Goal: Task Accomplishment & Management: Manage account settings

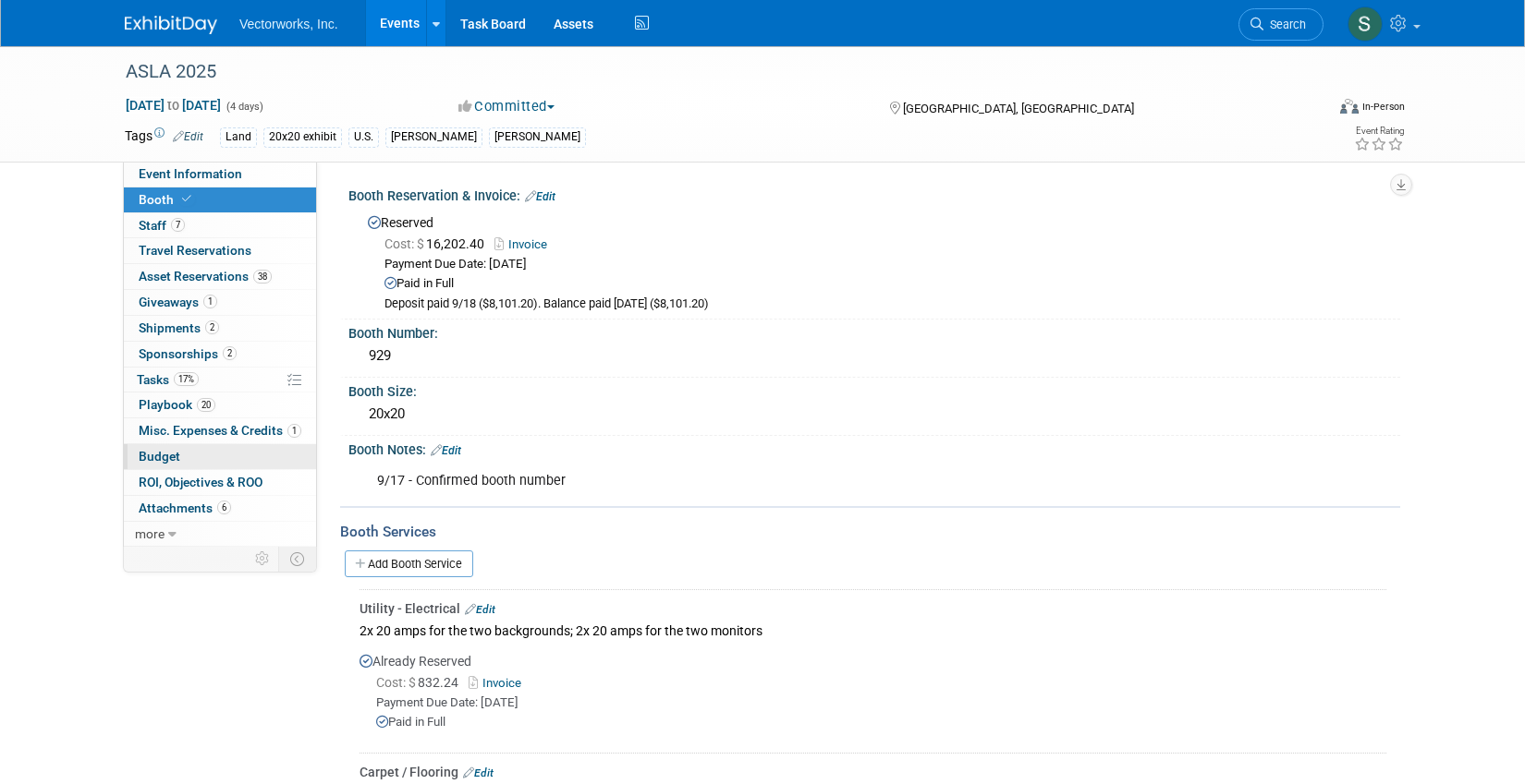
click at [222, 451] on link "Budget" at bounding box center [220, 457] width 192 height 25
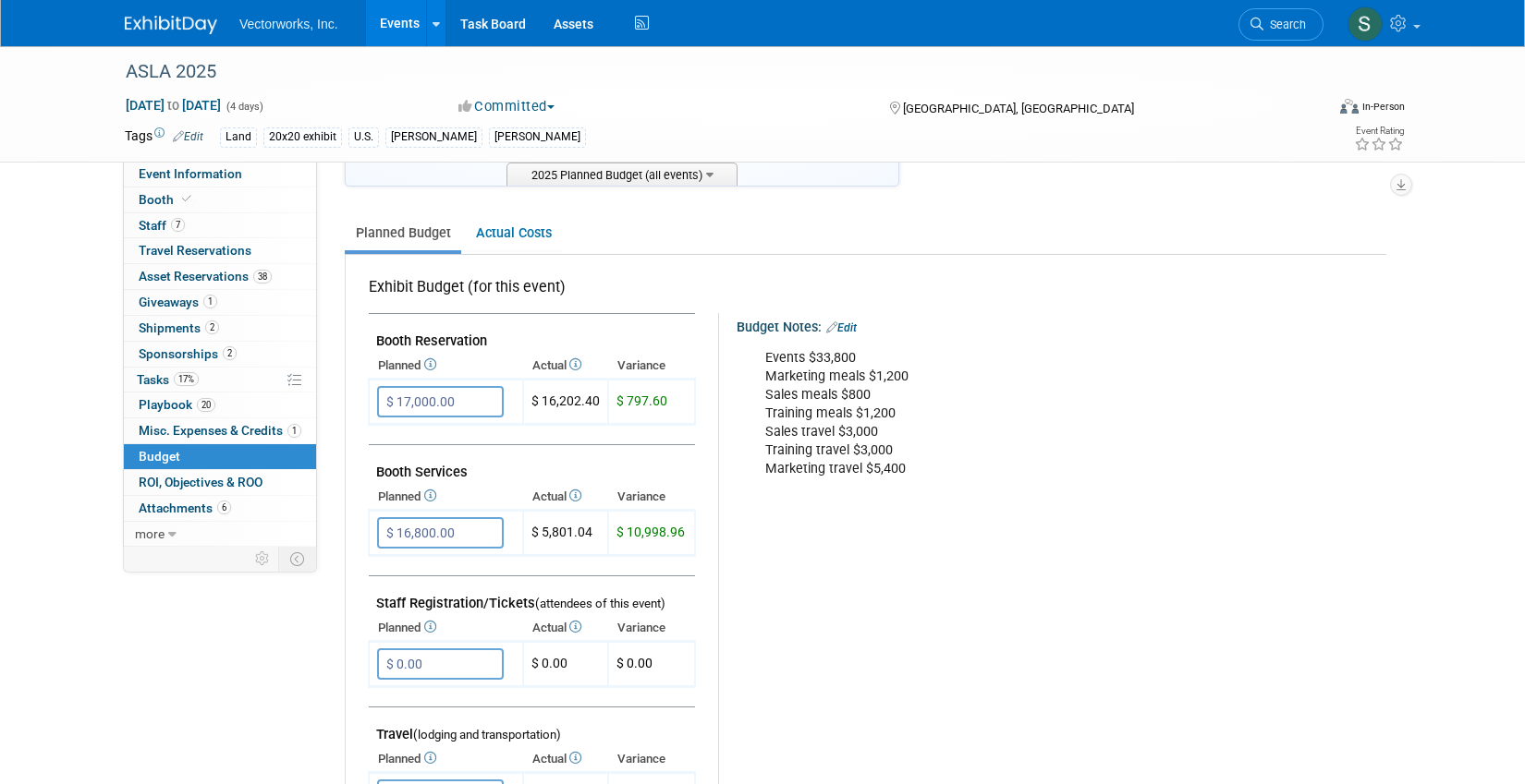
scroll to position [192, 0]
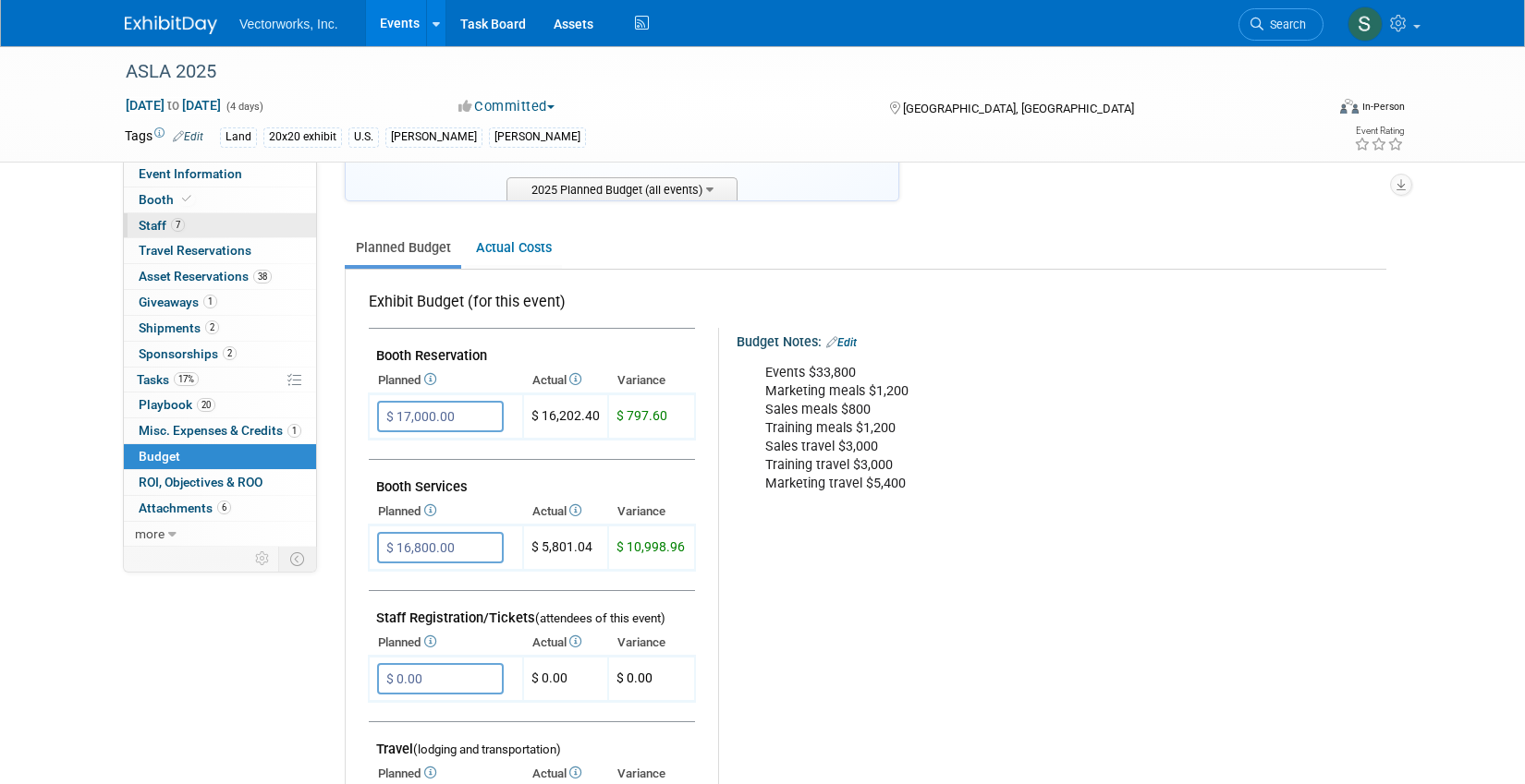
click at [163, 228] on span "Staff 7" at bounding box center [162, 225] width 46 height 15
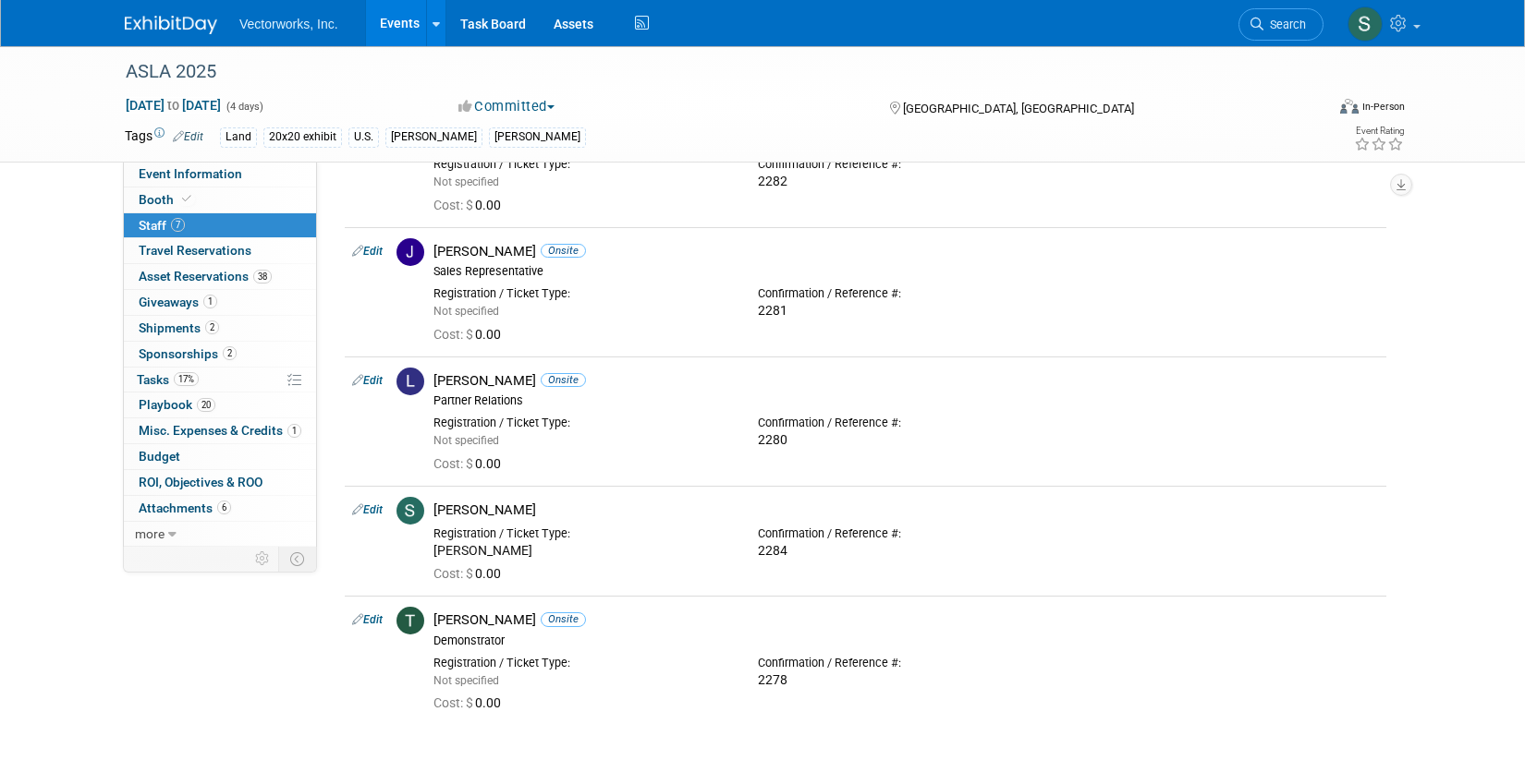
scroll to position [400, 0]
click at [187, 197] on icon at bounding box center [186, 199] width 9 height 10
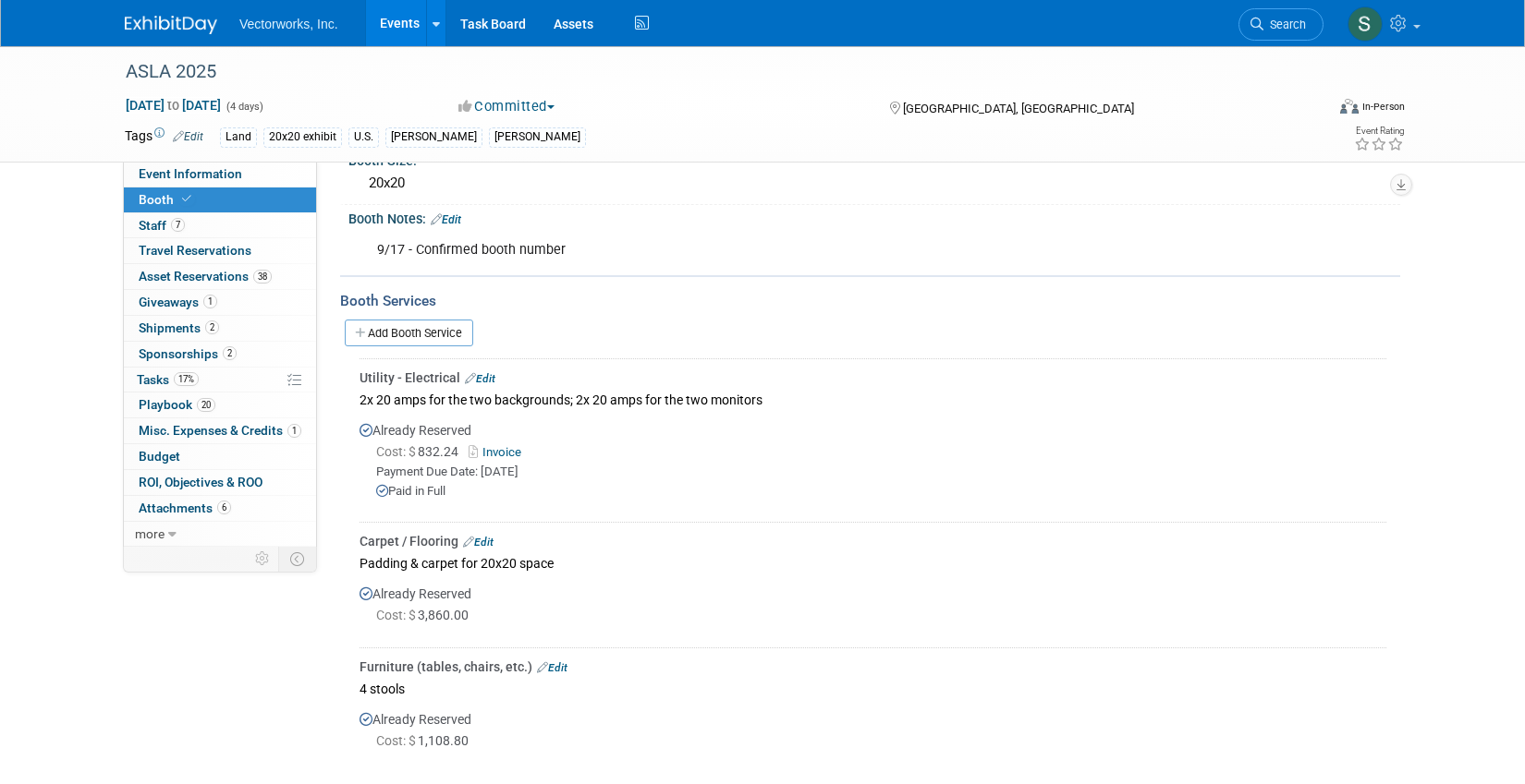
scroll to position [300, 0]
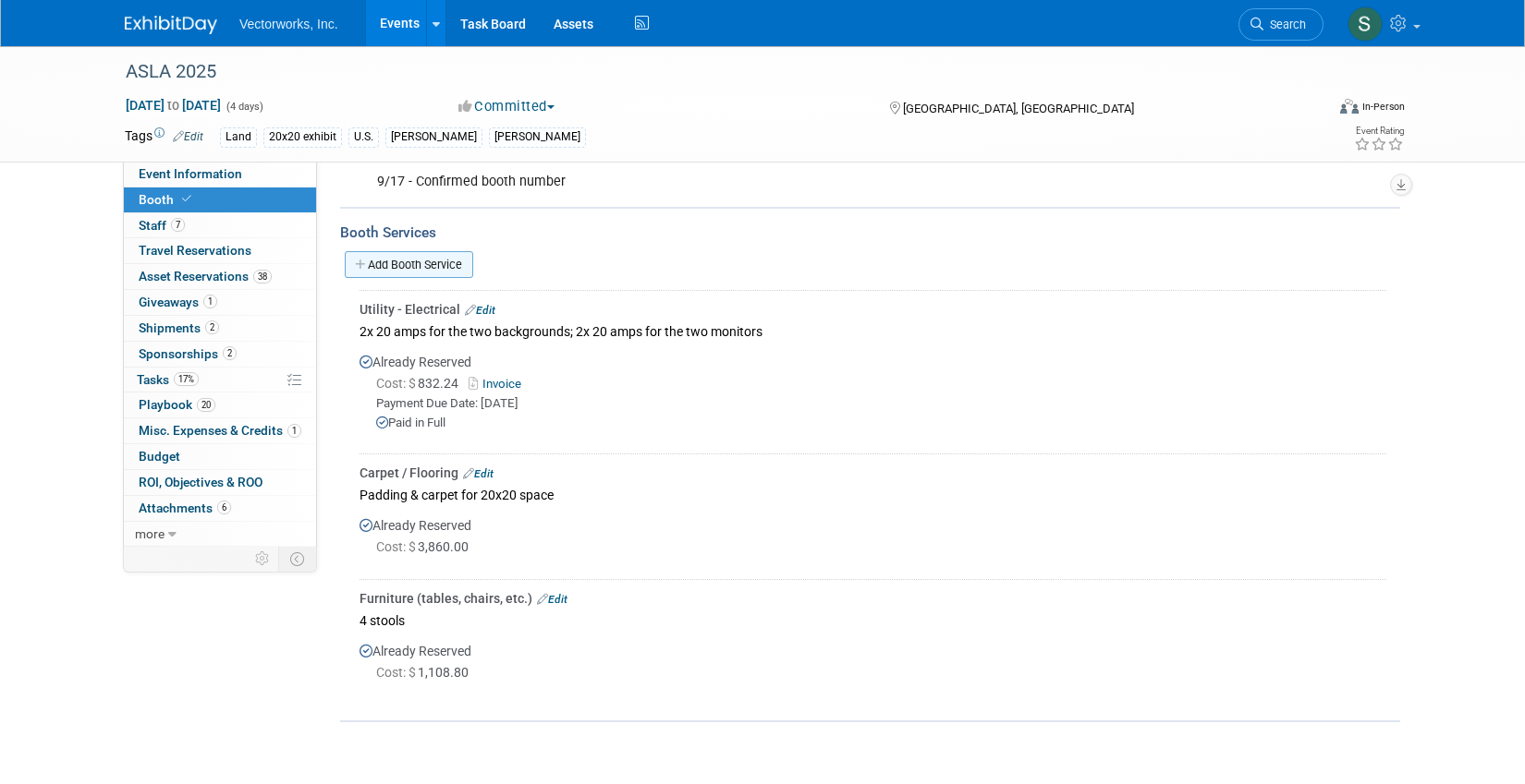
click at [451, 256] on link "Add Booth Service" at bounding box center [408, 264] width 128 height 27
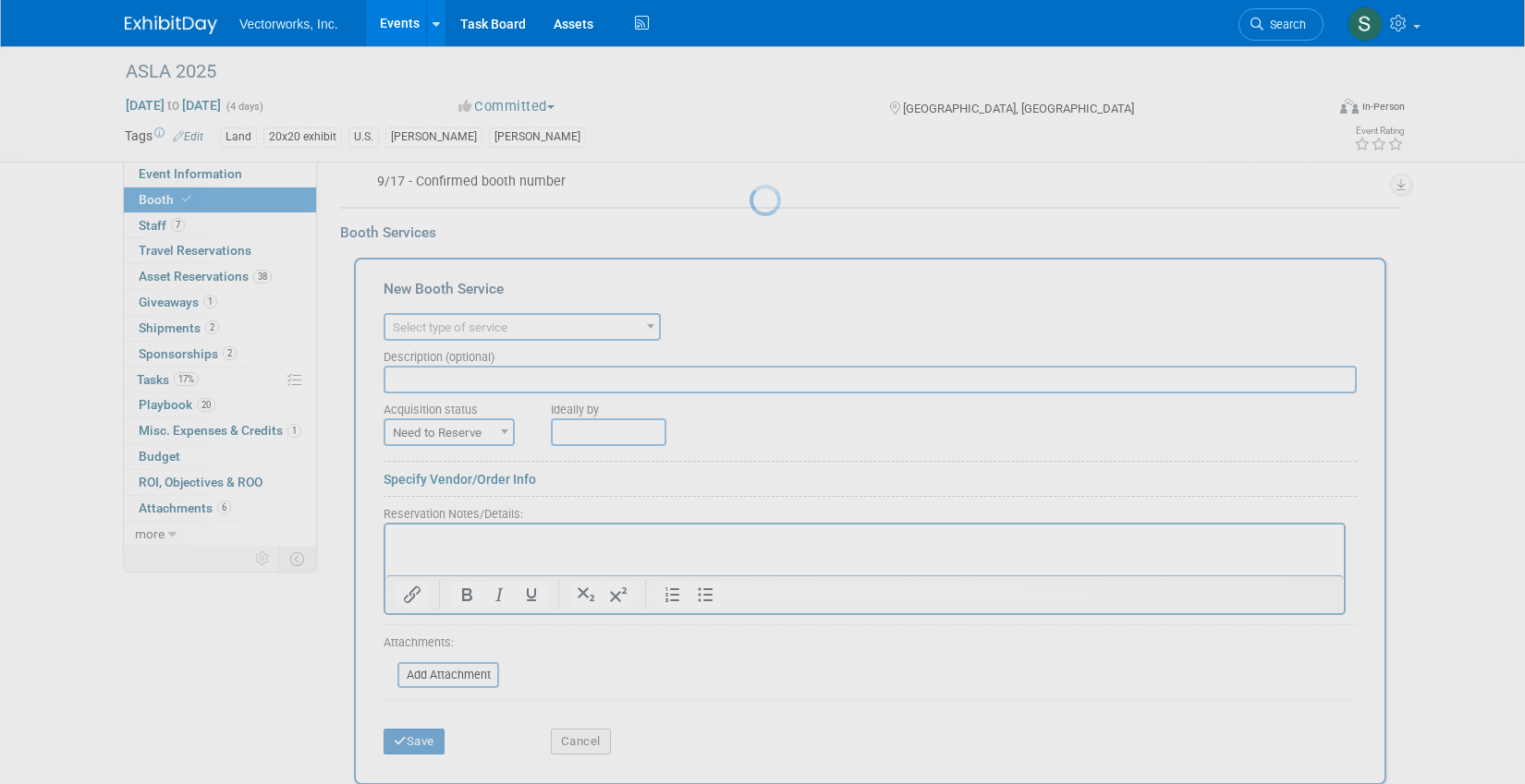
scroll to position [0, 0]
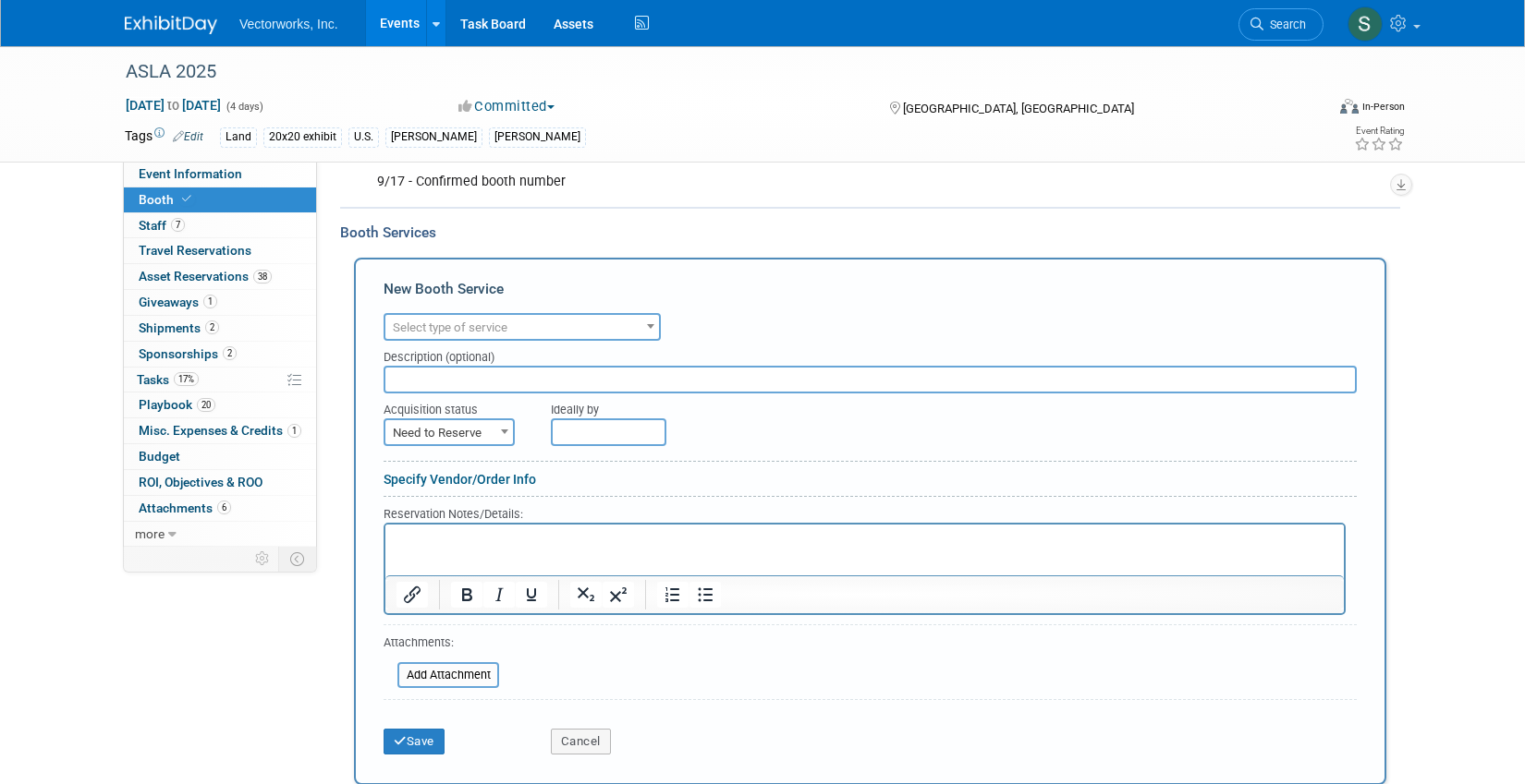
click at [458, 337] on span "Select type of service" at bounding box center [522, 327] width 273 height 26
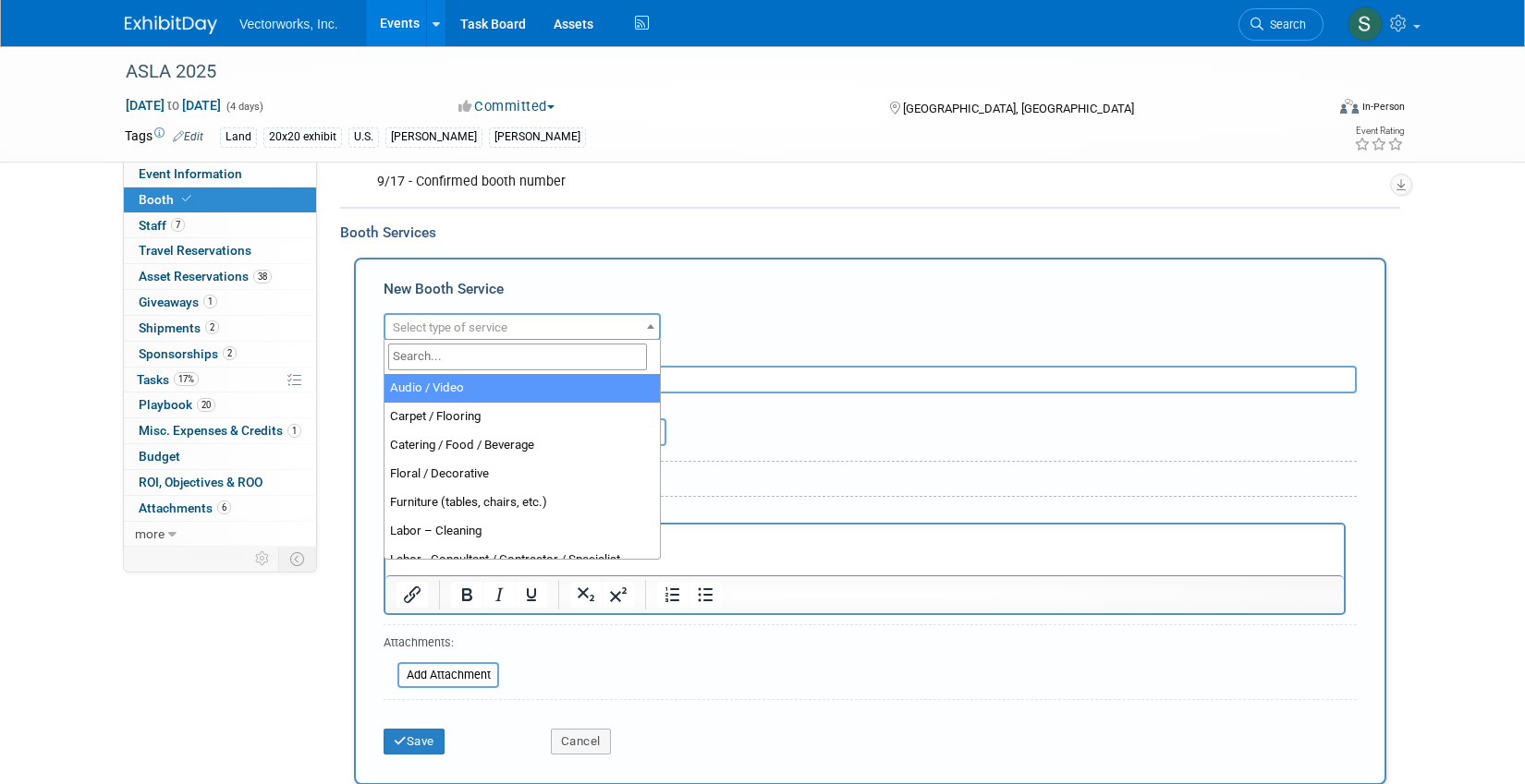
click at [460, 362] on input "search" at bounding box center [517, 356] width 258 height 27
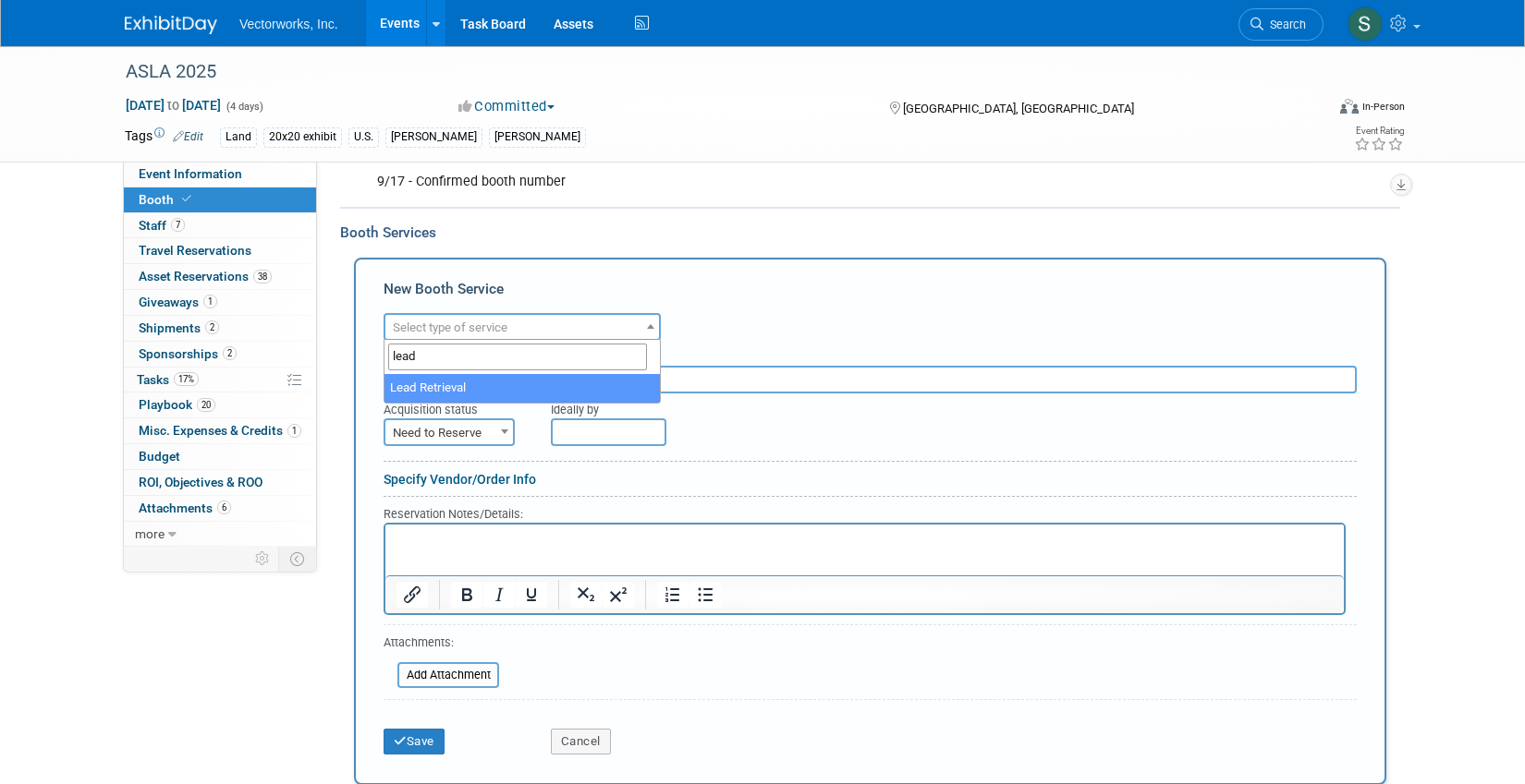
type input "lead"
select select "7"
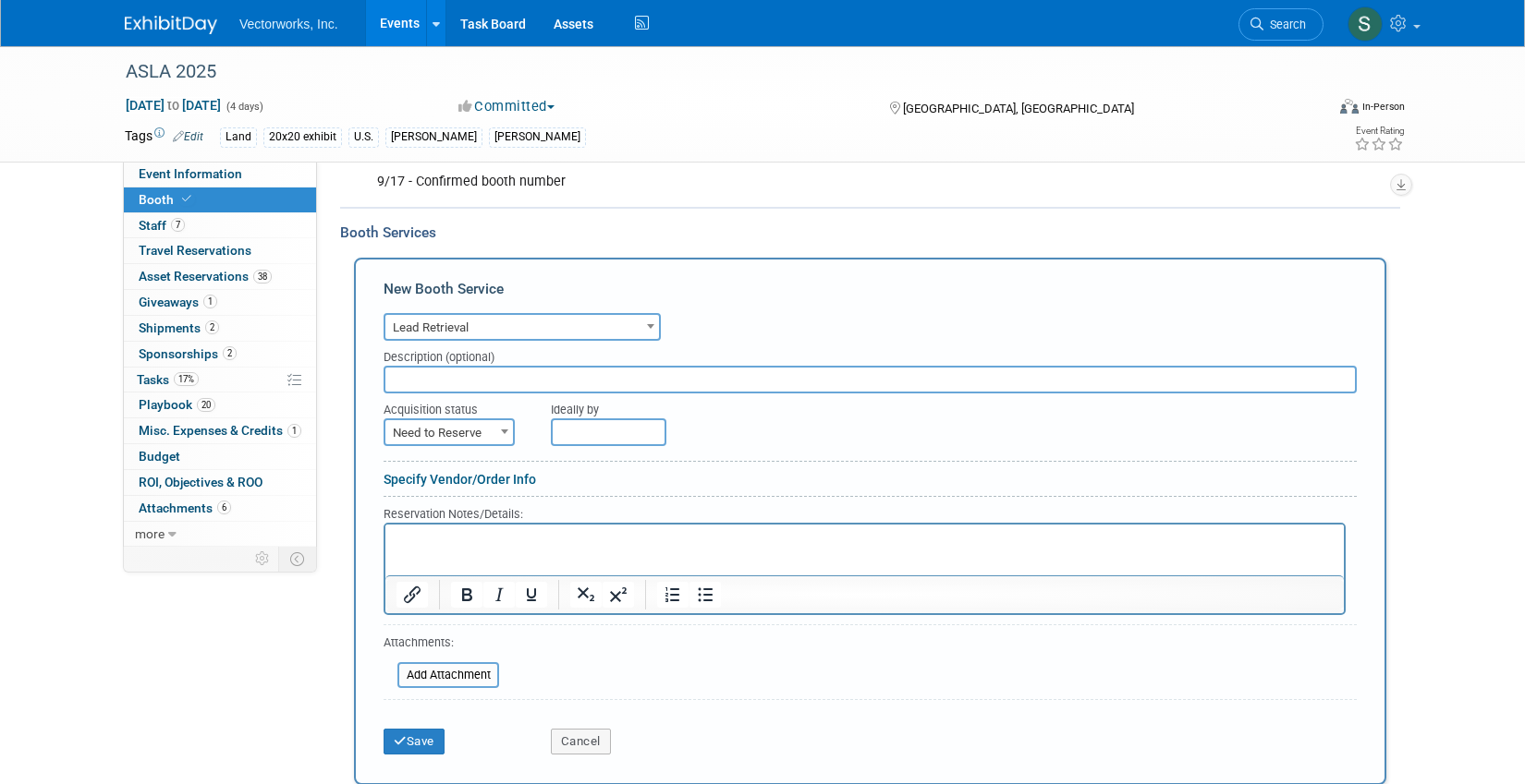
click at [459, 387] on input "text" at bounding box center [870, 380] width 973 height 28
type input "6 licenses"
click at [474, 435] on span "Need to Reserve" at bounding box center [449, 433] width 127 height 26
select select "2"
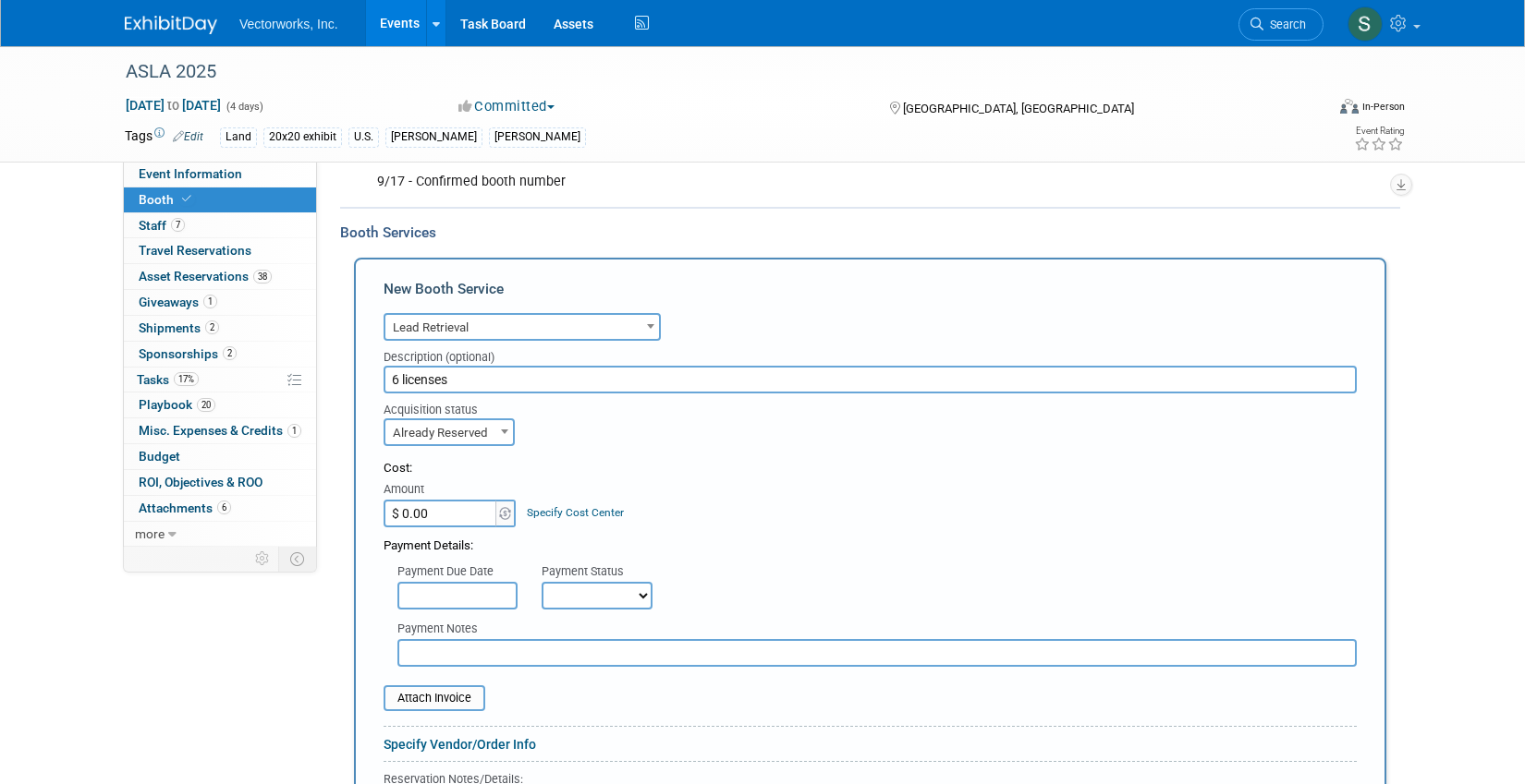
click at [444, 512] on input "$ 0.00" at bounding box center [441, 514] width 115 height 28
paste input "1,478.4"
type input "$ 1,478.40"
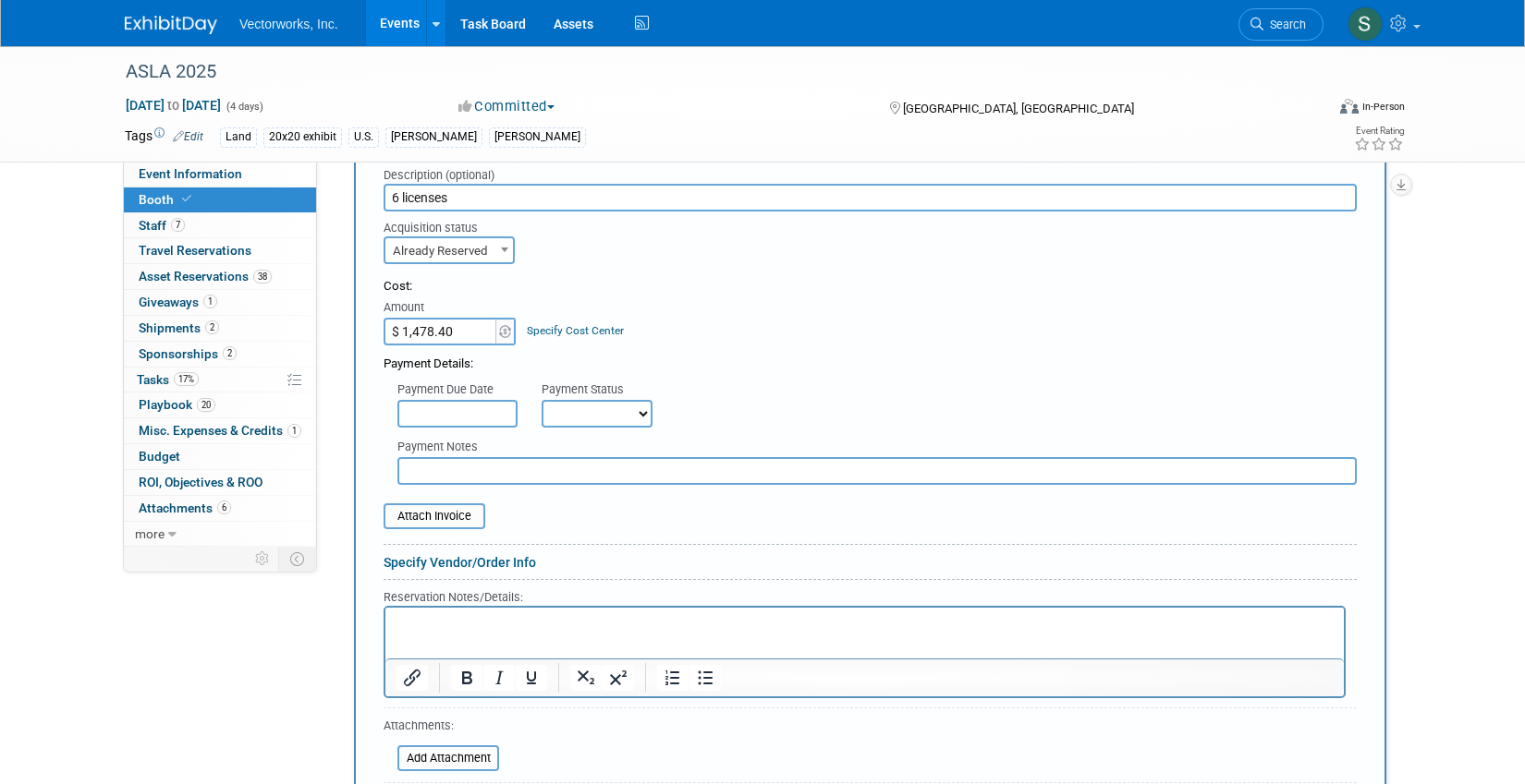
scroll to position [727, 0]
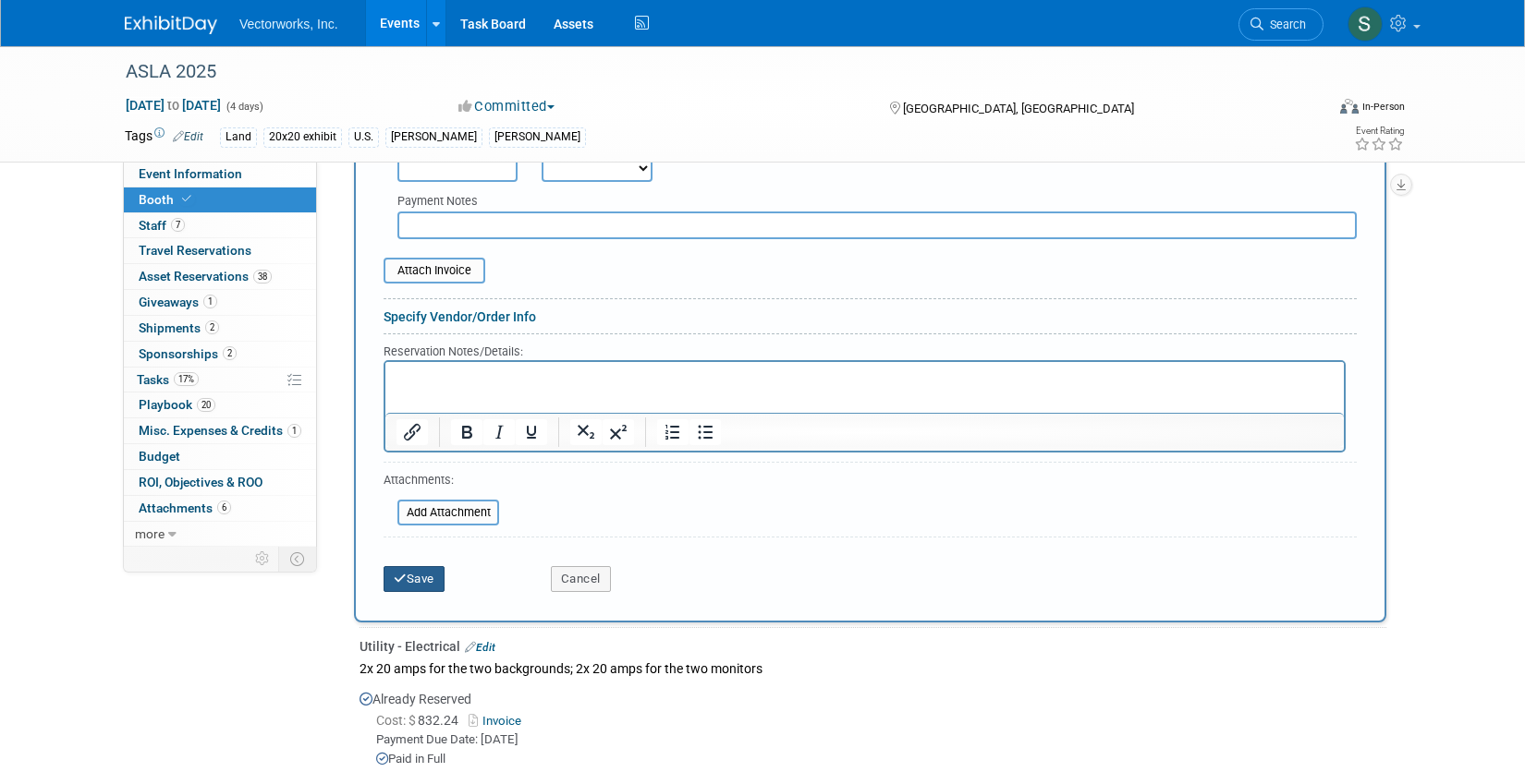
click at [431, 573] on button "Save" at bounding box center [414, 579] width 61 height 26
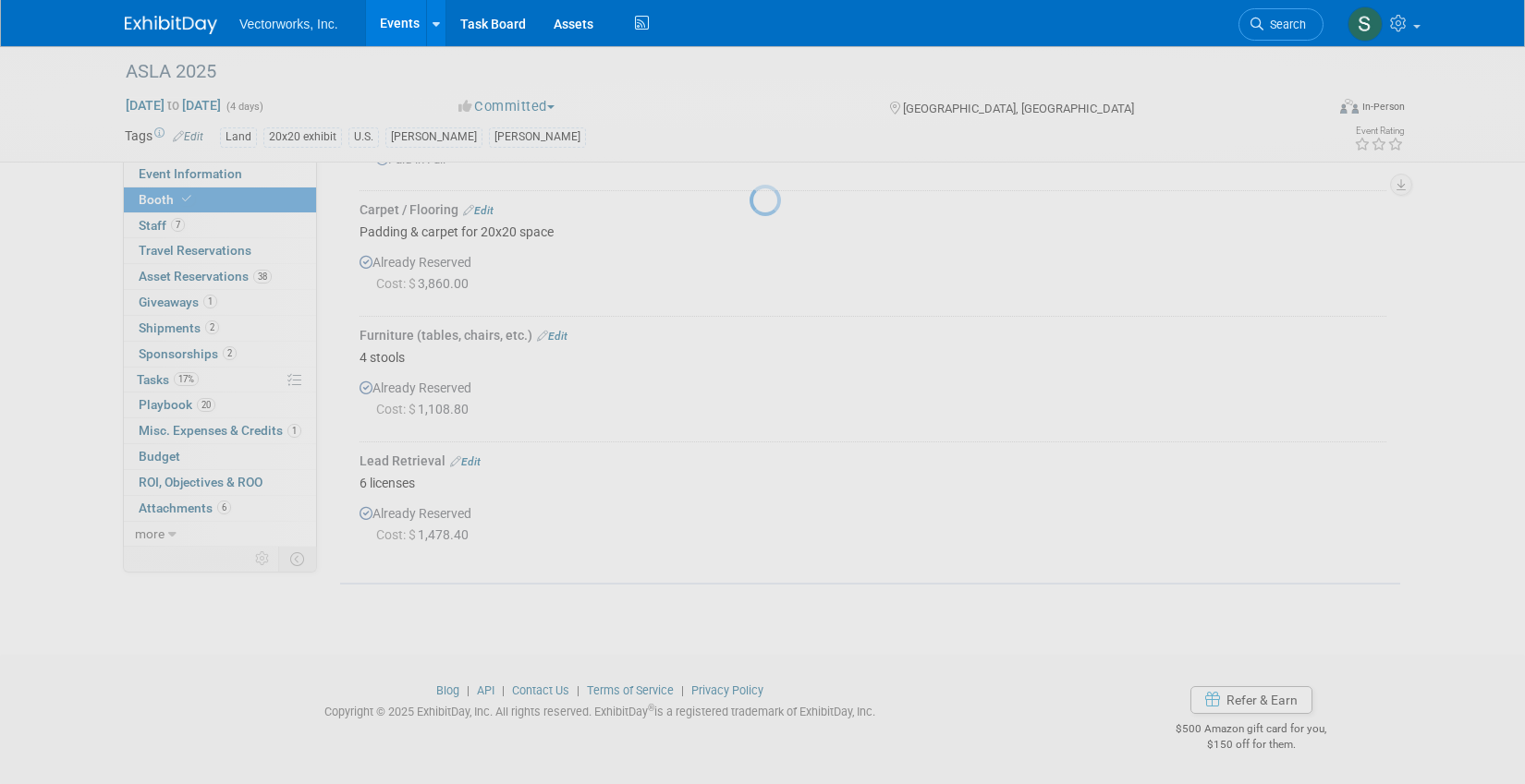
scroll to position [560, 0]
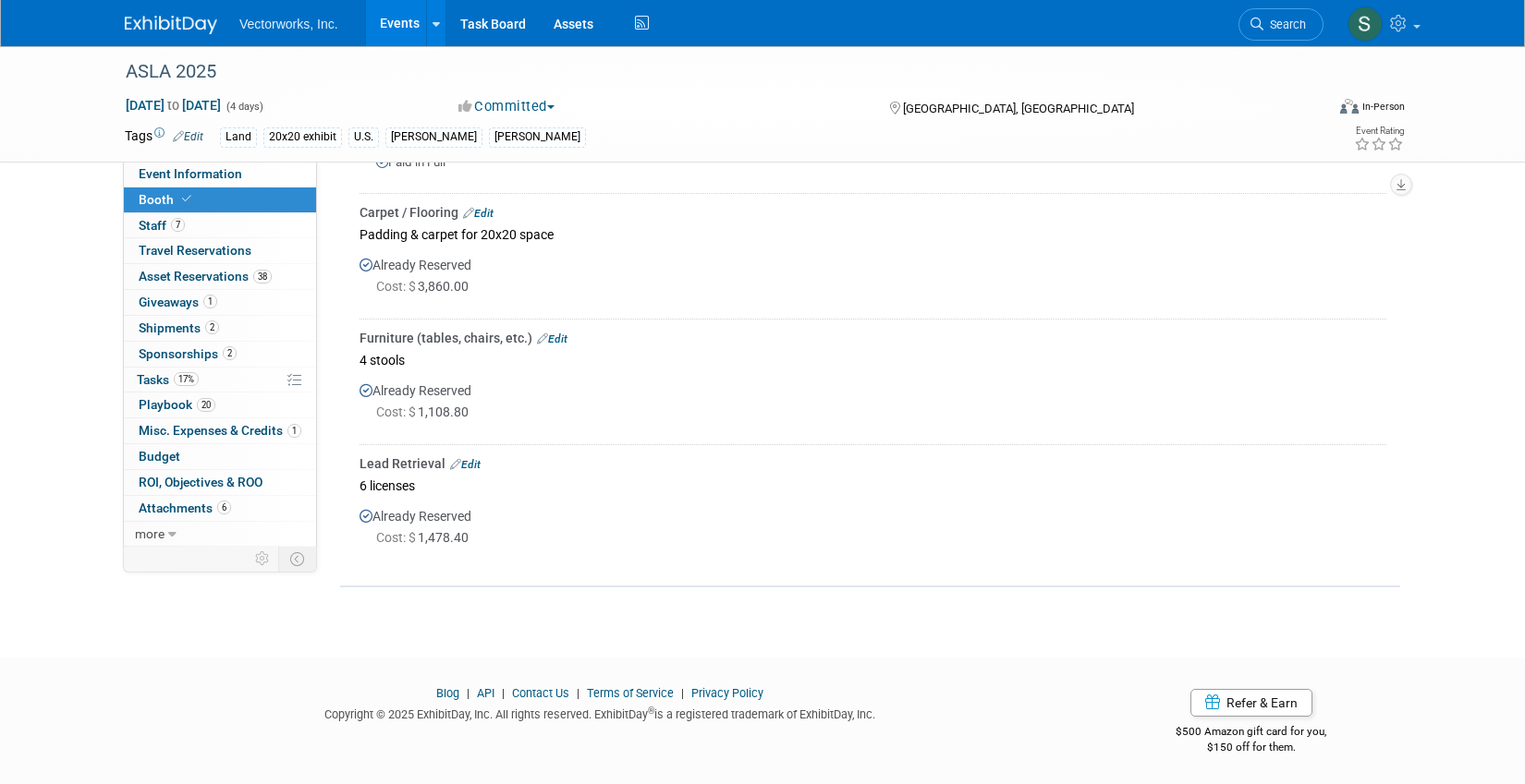
click at [467, 459] on link "Edit" at bounding box center [465, 464] width 31 height 13
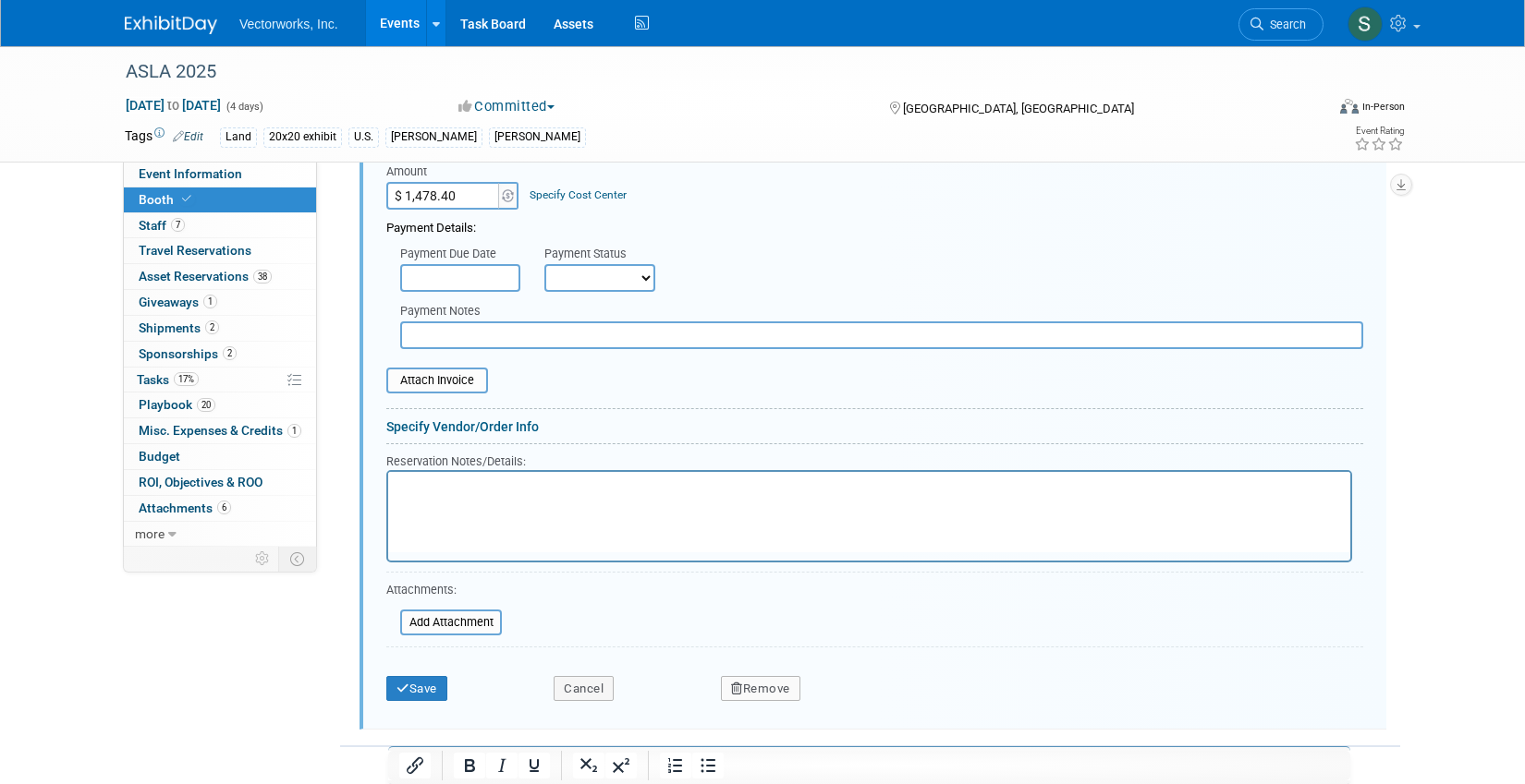
scroll to position [1215, 0]
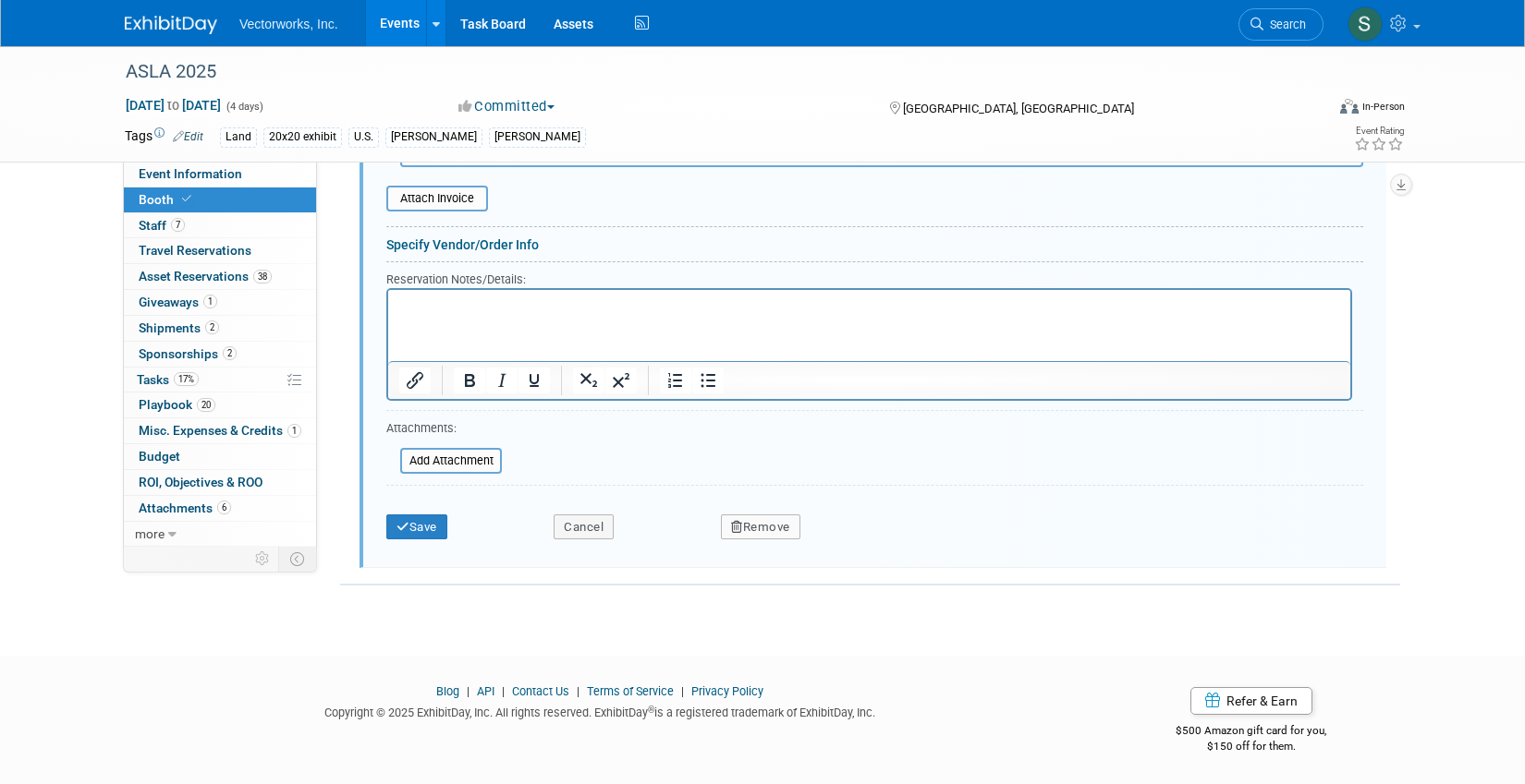
click at [493, 314] on html at bounding box center [868, 301] width 962 height 25
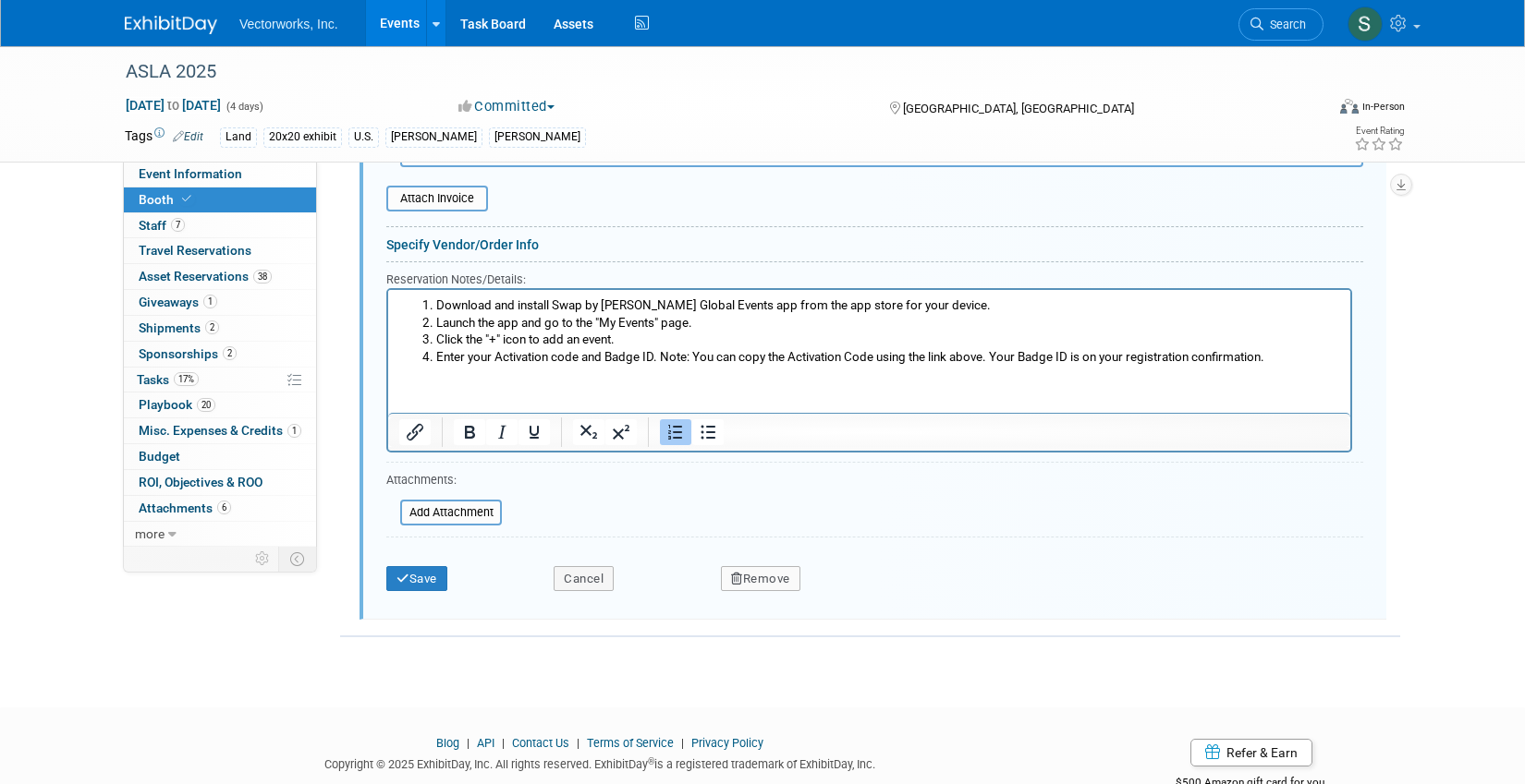
click at [450, 366] on html "Download and install Swap by [PERSON_NAME] Global Events app from the app store…" at bounding box center [868, 327] width 962 height 77
click at [1286, 358] on li "Enter your Activation code and Badge ID. Note: You can copy the Activation Code…" at bounding box center [888, 357] width 904 height 18
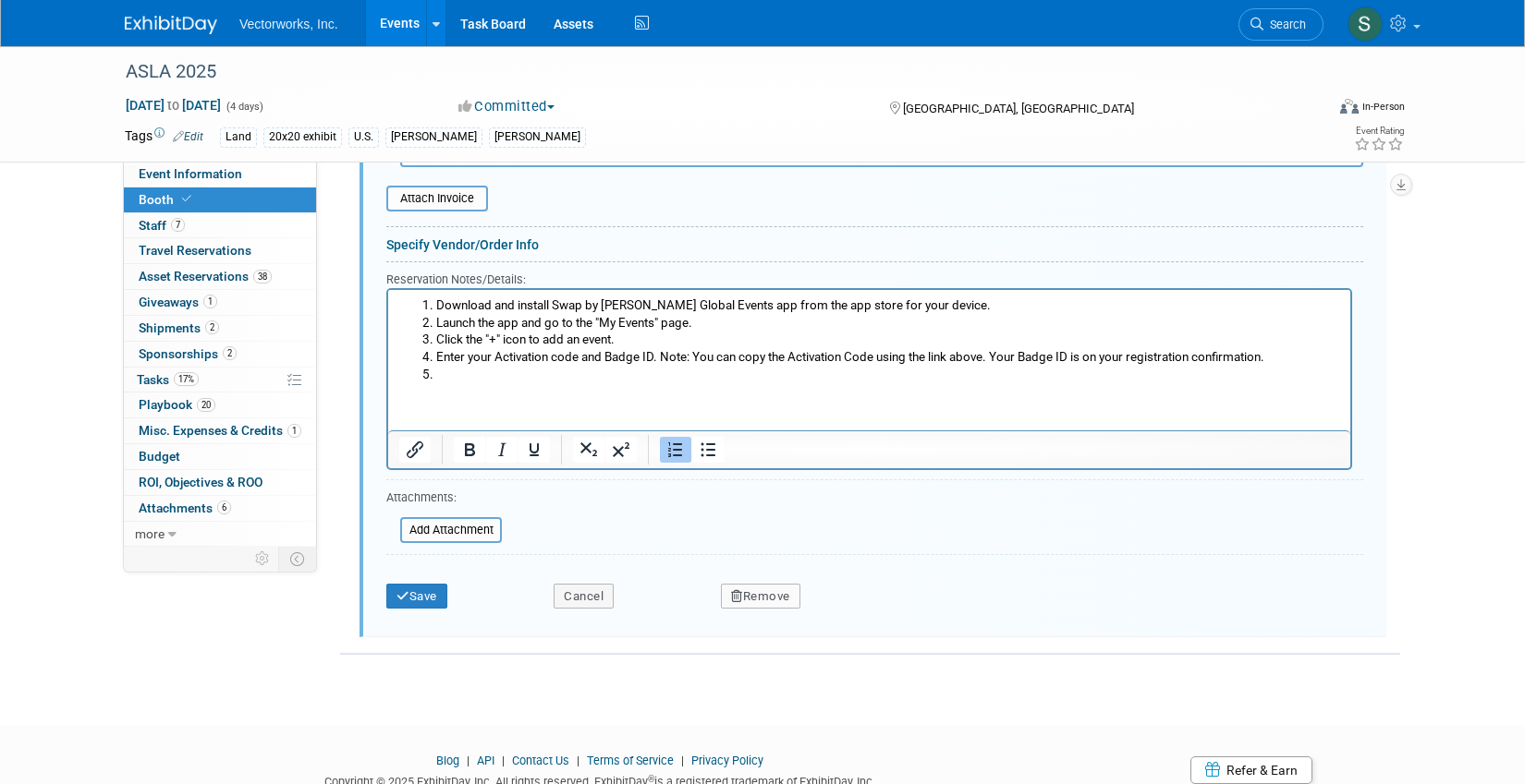
click at [671, 455] on icon "Numbered list" at bounding box center [676, 450] width 22 height 22
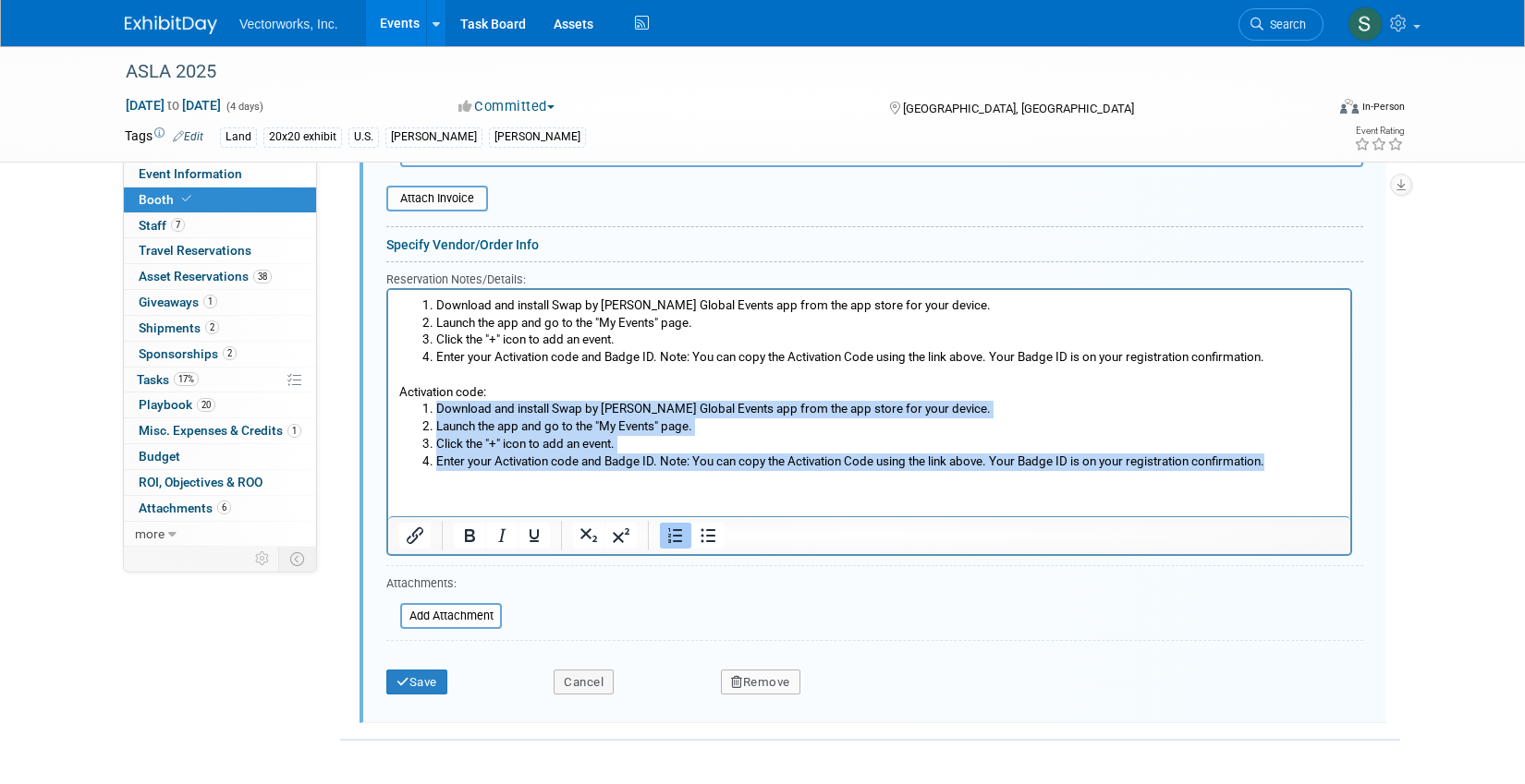
drag, startPoint x: 1280, startPoint y: 460, endPoint x: 246, endPoint y: 403, distance: 1035.6
click at [388, 403] on html "Download and install Swap by [PERSON_NAME] Global Events app from the app store…" at bounding box center [868, 379] width 962 height 180
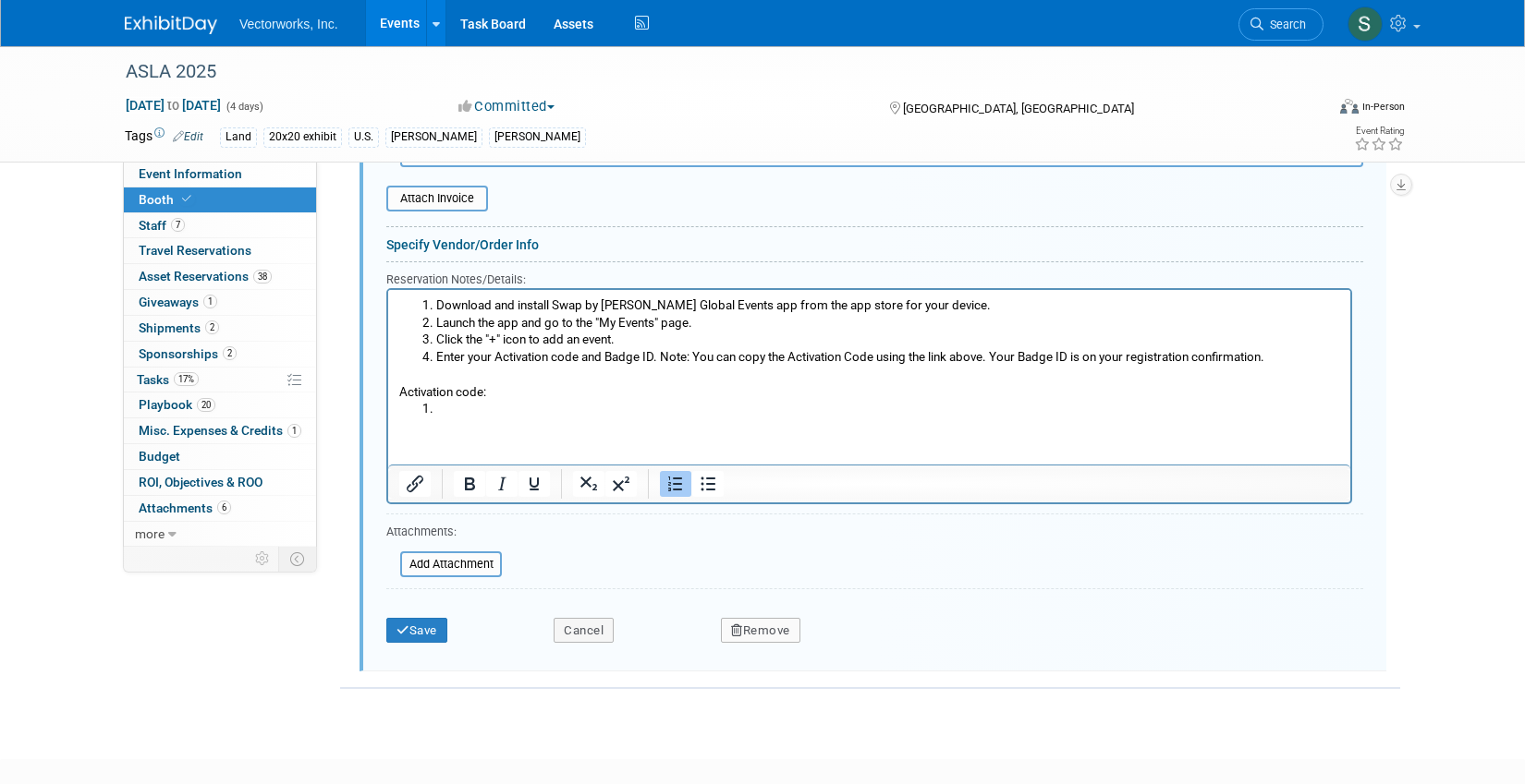
click at [684, 480] on icon "Numbered list" at bounding box center [676, 484] width 22 height 22
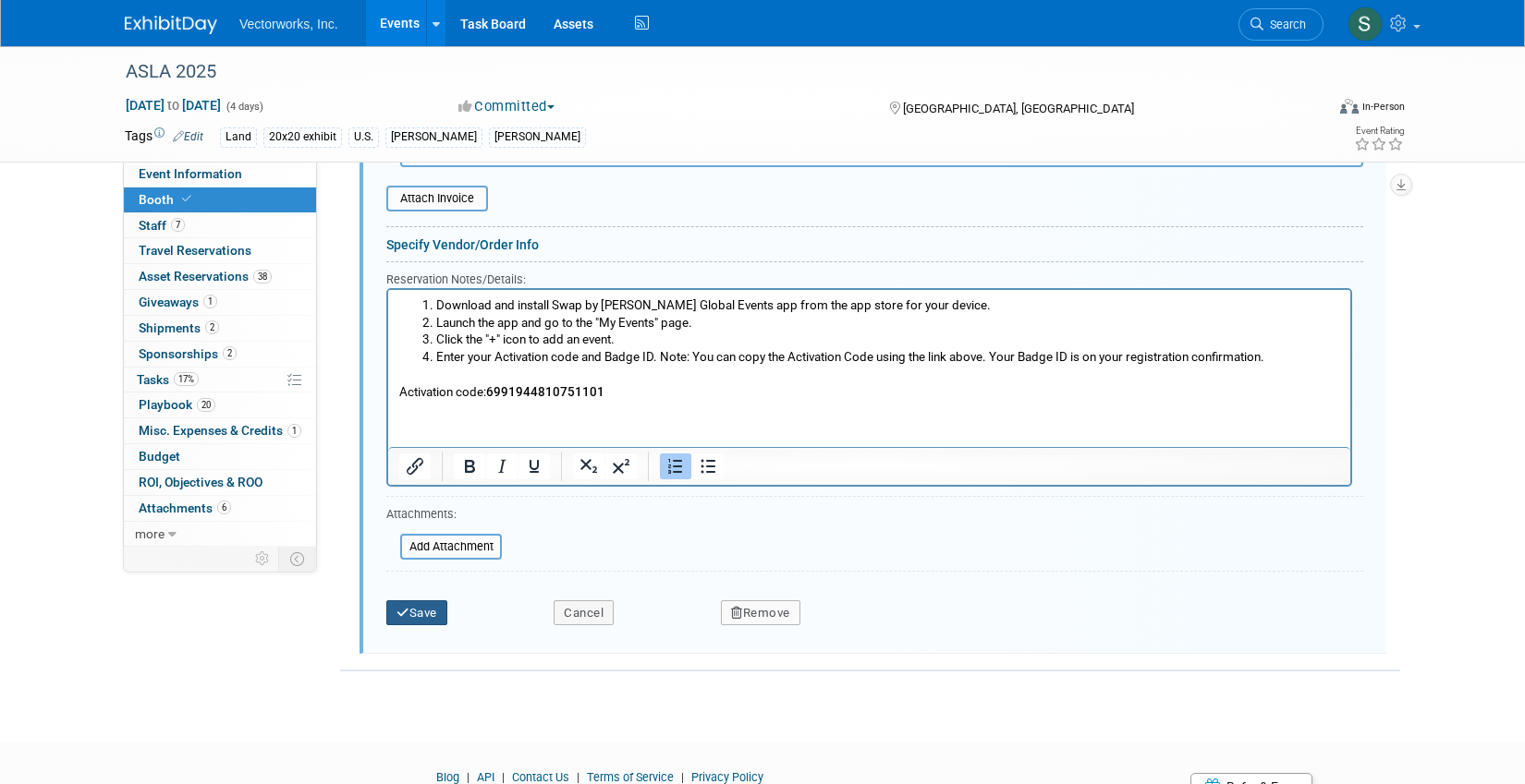
click at [424, 606] on button "Save" at bounding box center [417, 613] width 61 height 26
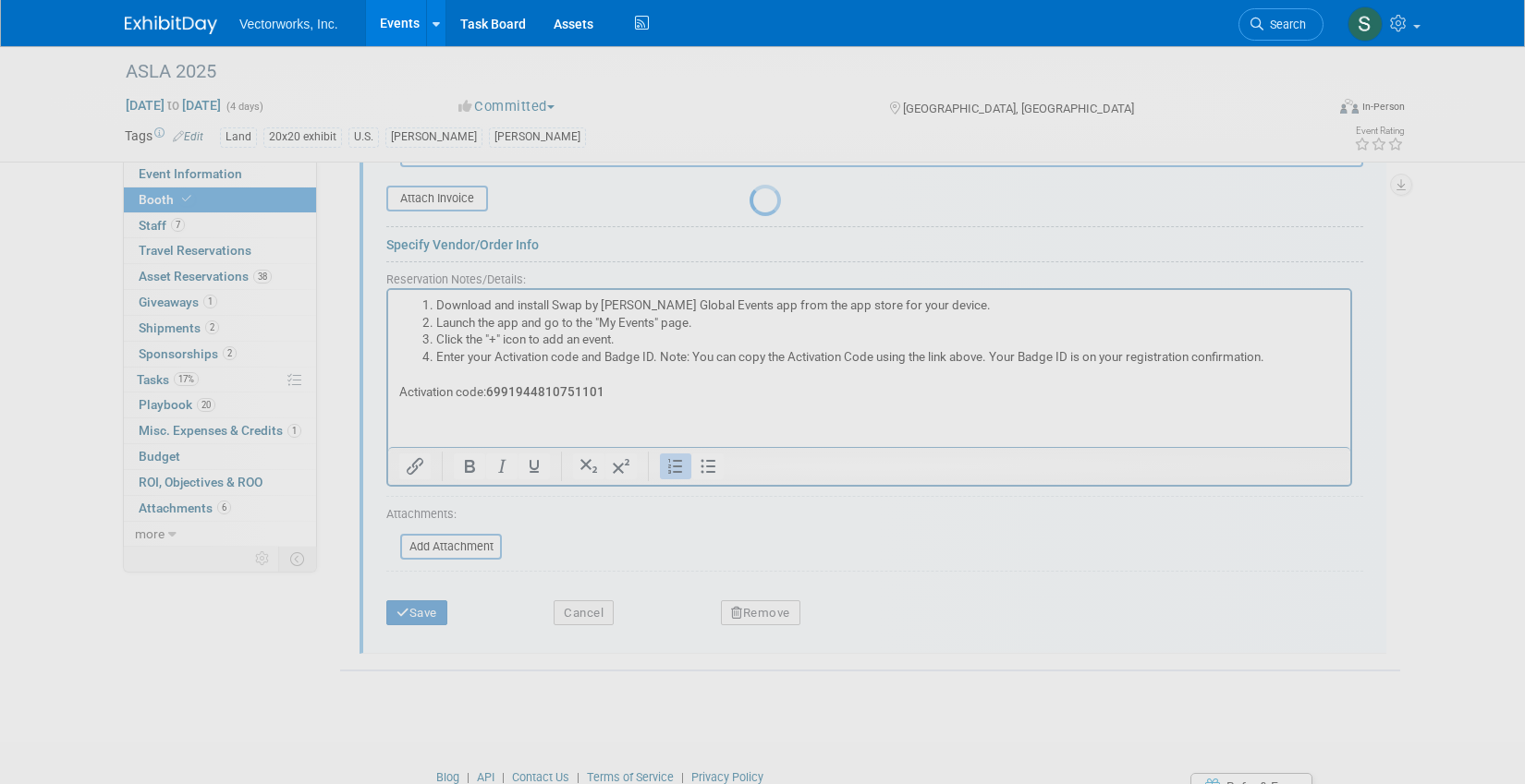
scroll to position [673, 0]
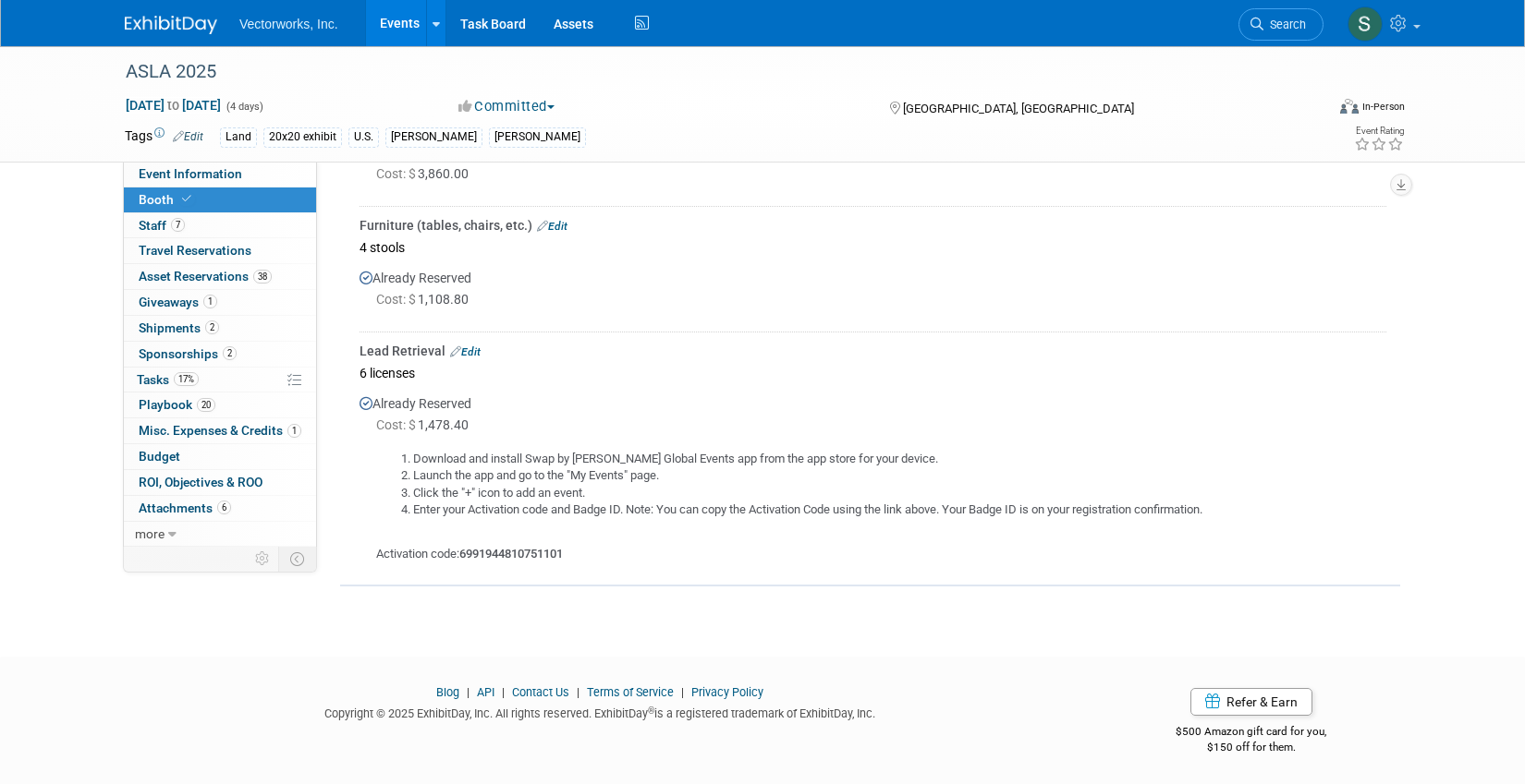
click at [465, 350] on link "Edit" at bounding box center [465, 351] width 31 height 13
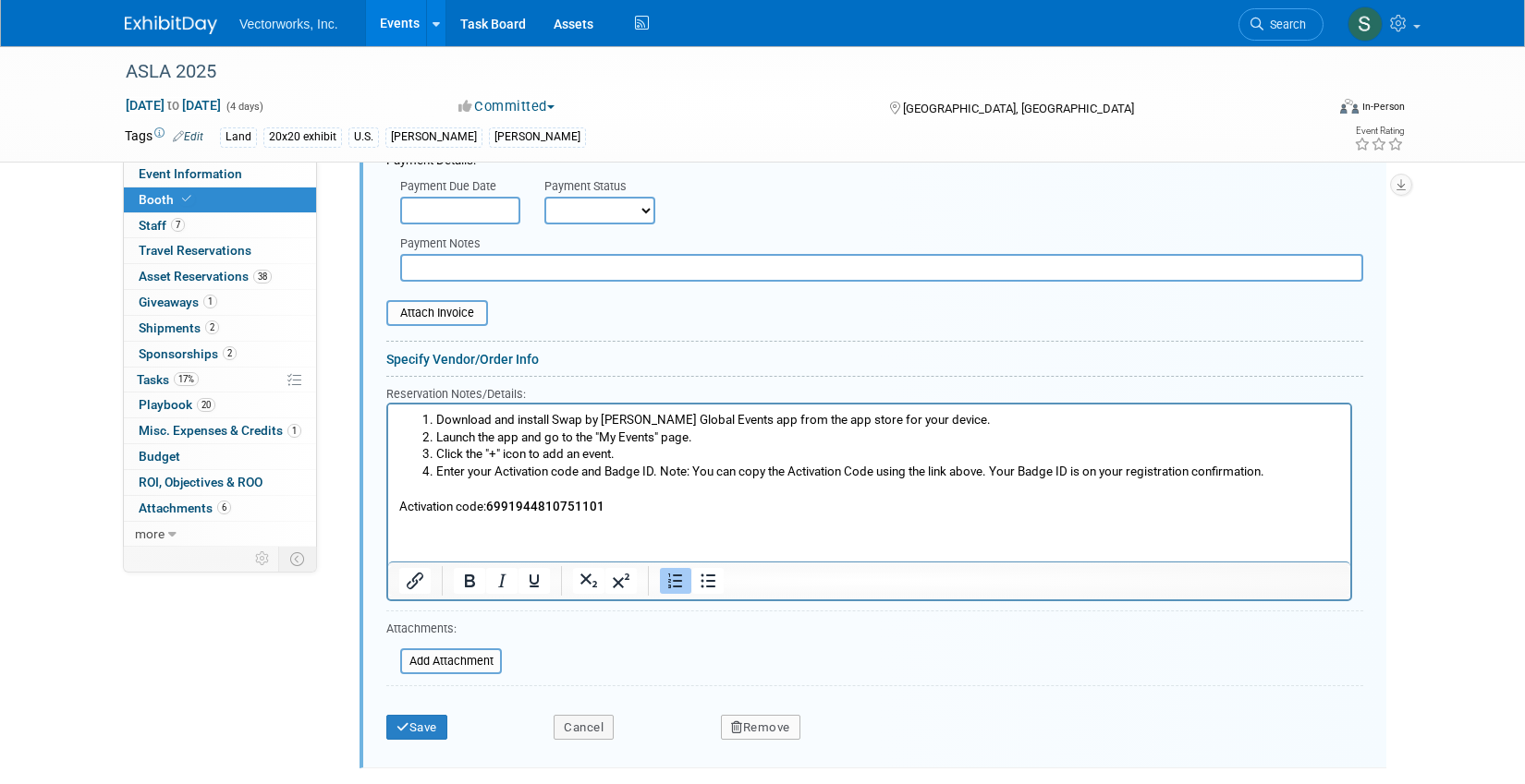
scroll to position [1233, 0]
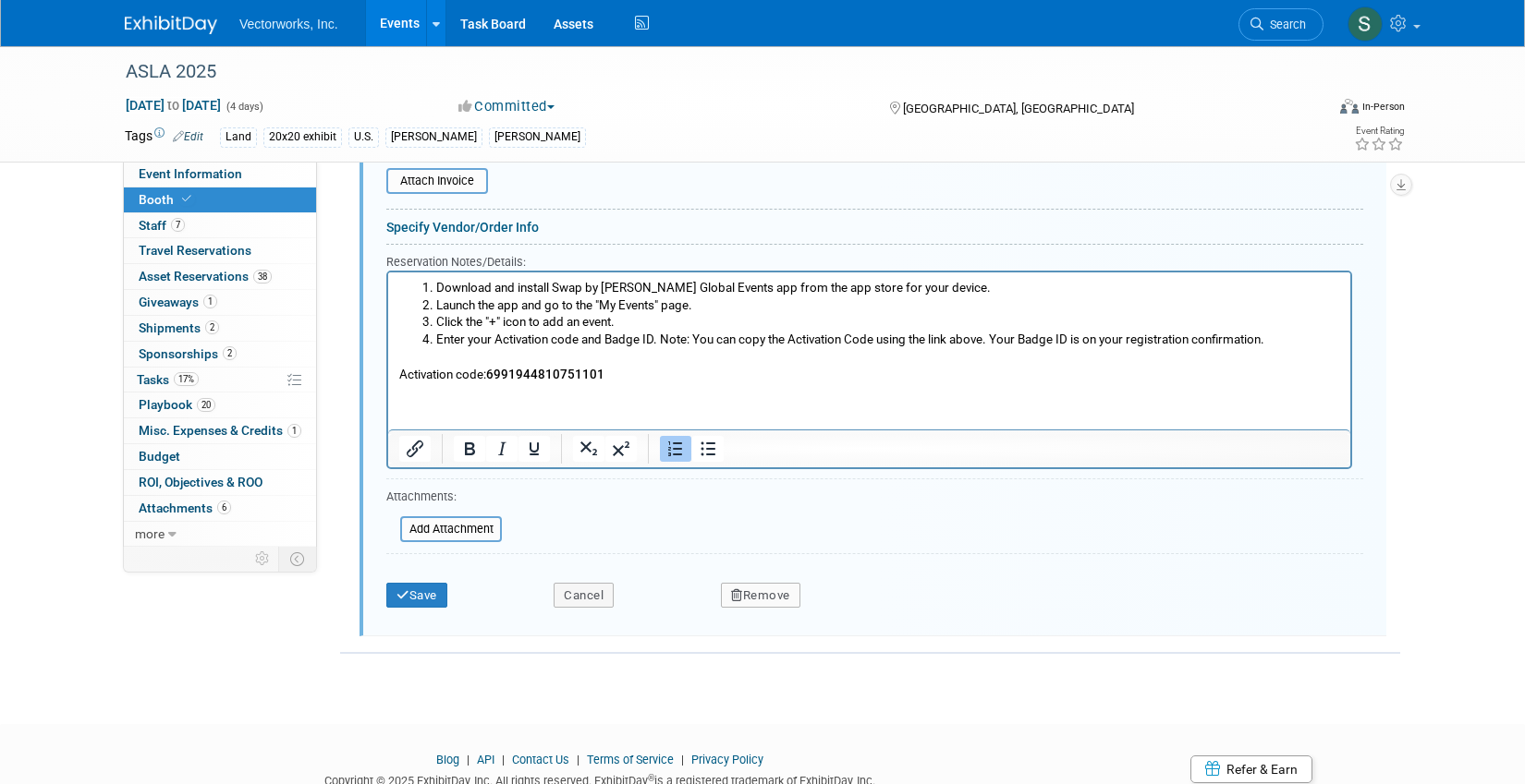
click at [400, 370] on p "Activation code: 6991944810751101" at bounding box center [870, 365] width 941 height 35
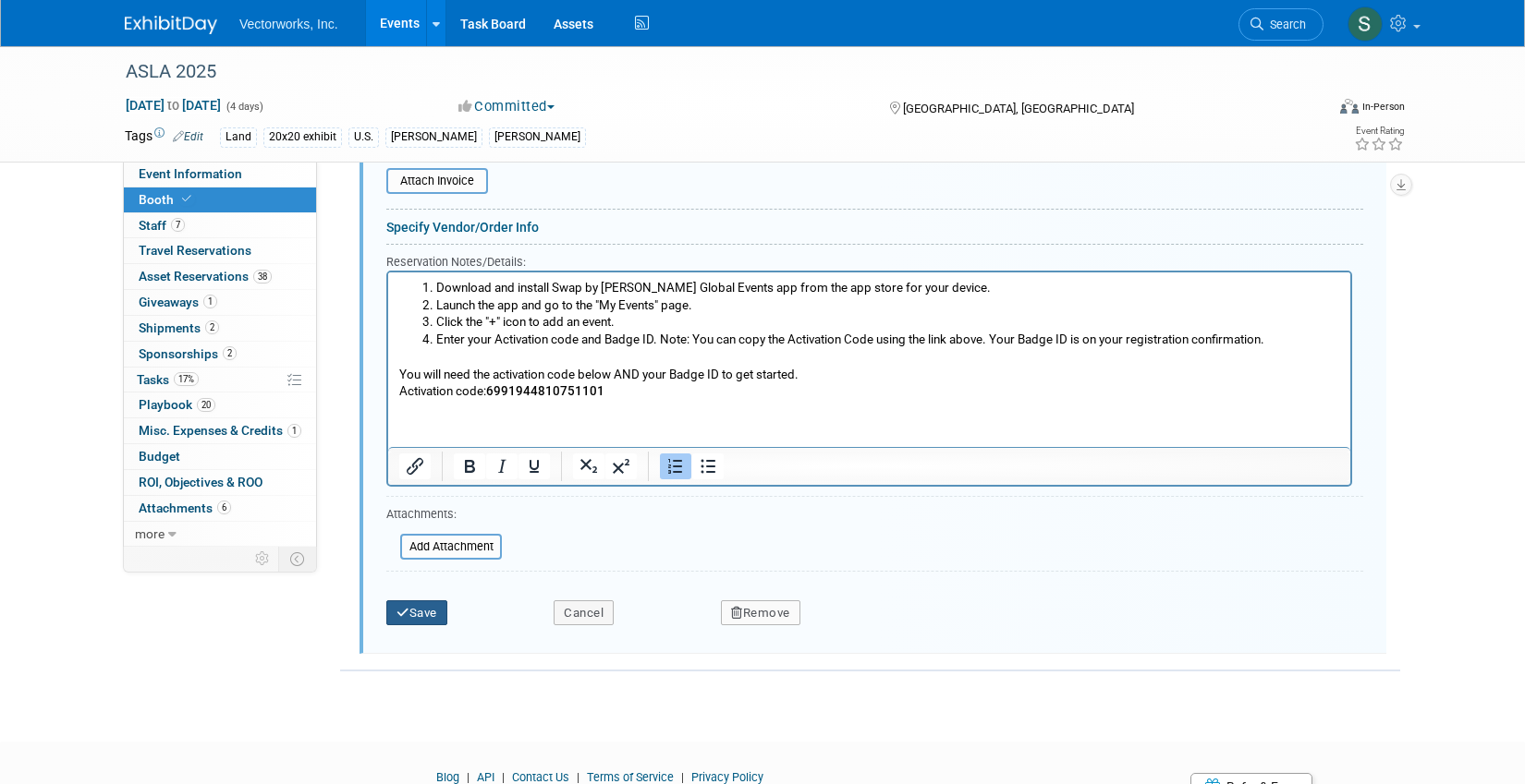
click at [417, 609] on button "Save" at bounding box center [417, 613] width 61 height 26
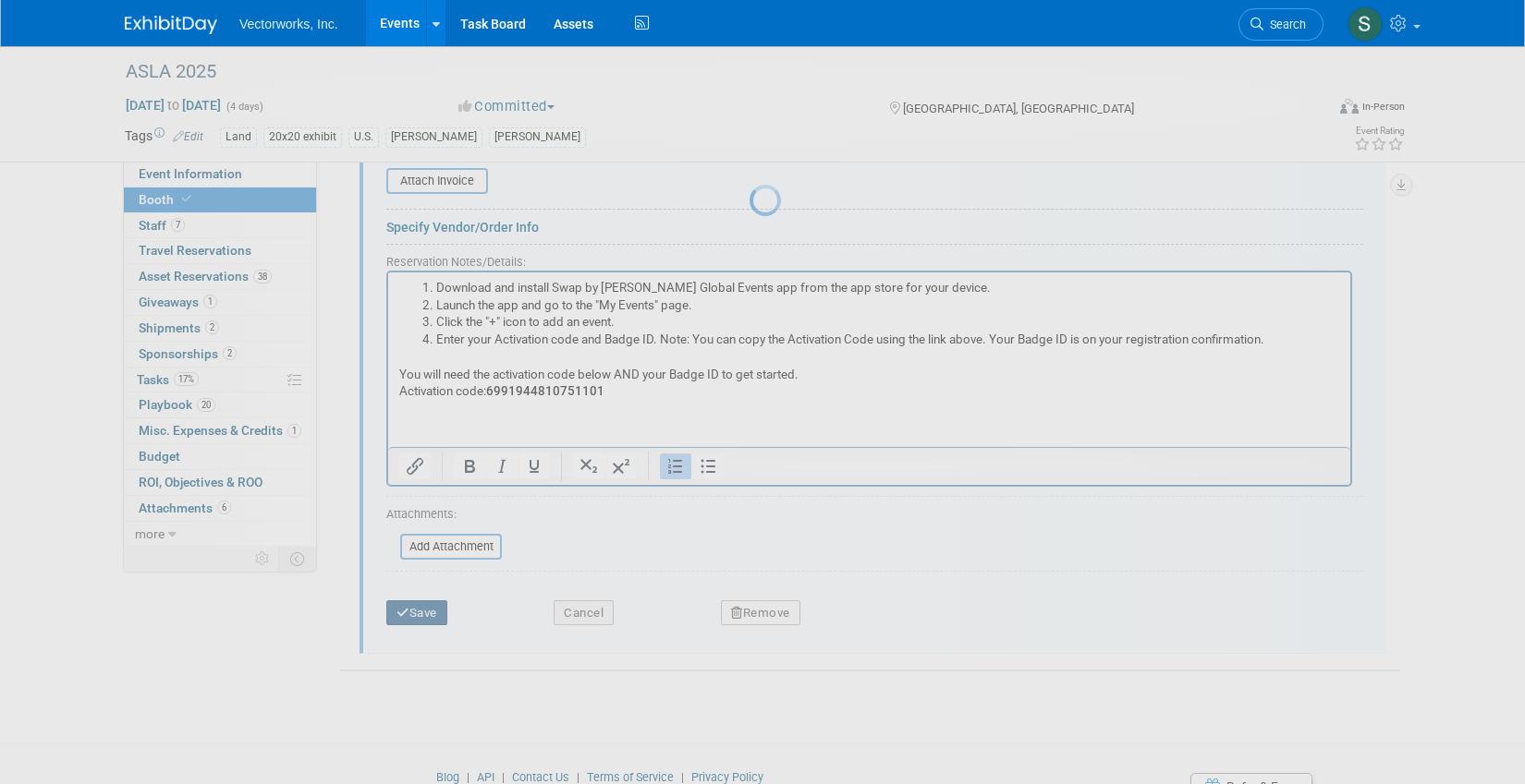
scroll to position [690, 0]
